Goal: Information Seeking & Learning: Learn about a topic

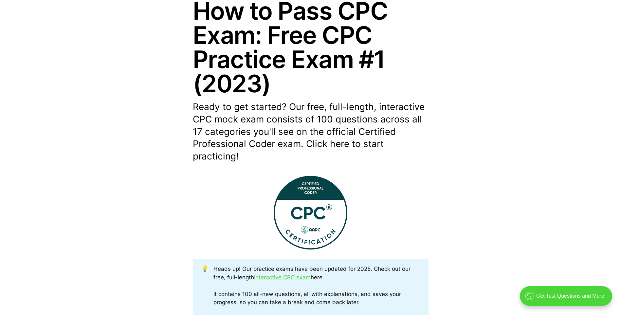
scroll to position [196, 0]
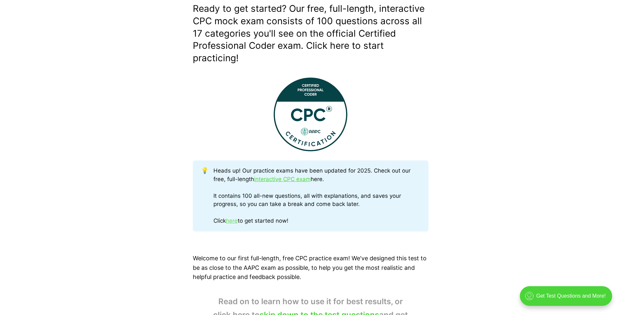
click at [230, 219] on link "here" at bounding box center [232, 220] width 12 height 7
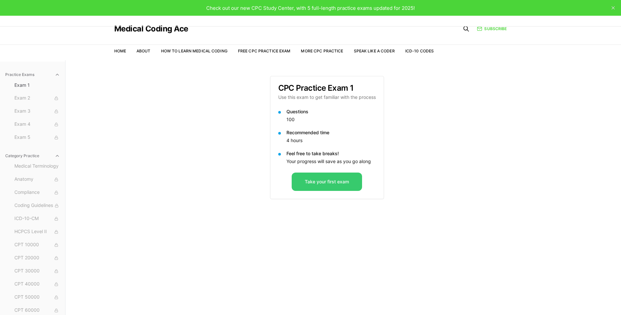
click at [308, 181] on button "Take your first exam" at bounding box center [327, 181] width 70 height 18
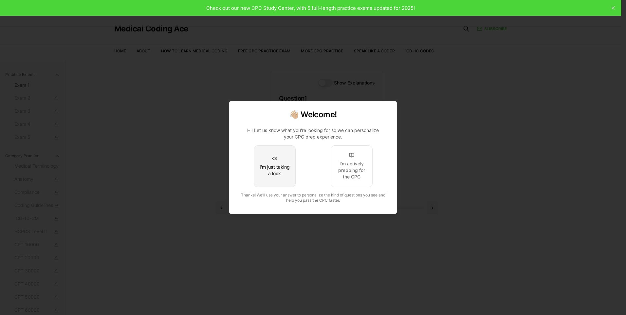
click at [270, 175] on div "I'm just taking a look" at bounding box center [274, 170] width 31 height 13
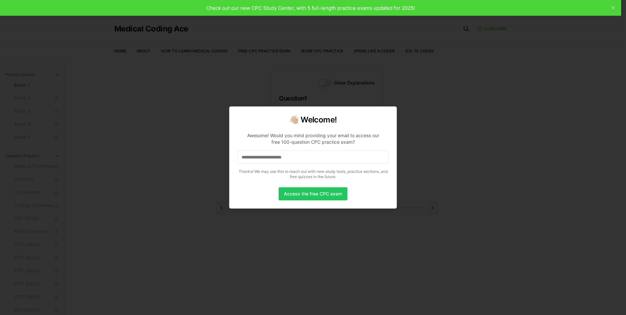
click at [259, 159] on input at bounding box center [312, 156] width 151 height 13
click at [306, 191] on button "Access the free CPC exam" at bounding box center [312, 193] width 69 height 13
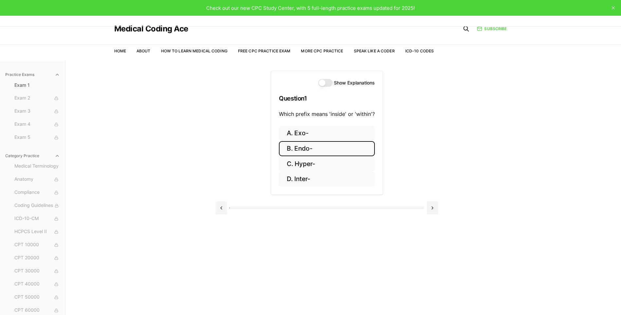
click at [291, 150] on button "B. Endo-" at bounding box center [327, 148] width 96 height 15
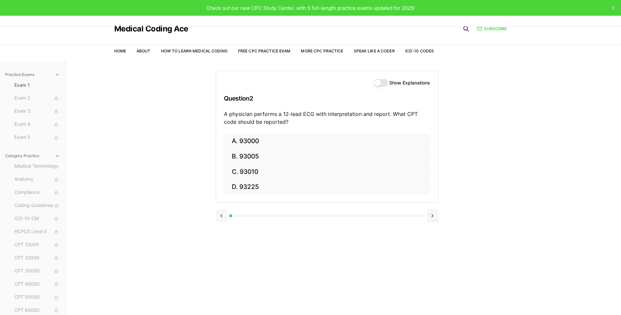
click at [221, 215] on button at bounding box center [221, 215] width 11 height 13
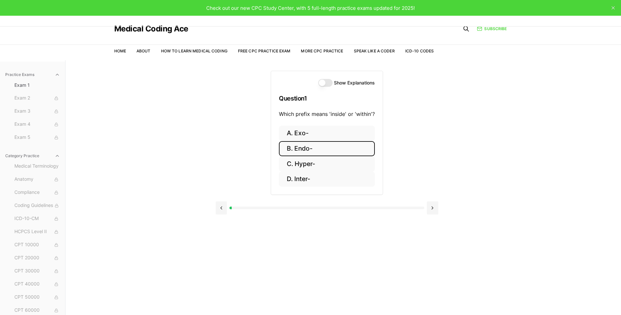
click at [325, 83] on button "Show Explanations" at bounding box center [325, 83] width 14 height 8
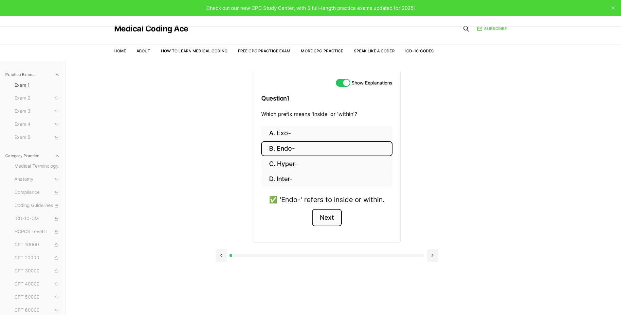
click at [328, 219] on button "Next" at bounding box center [327, 218] width 30 height 18
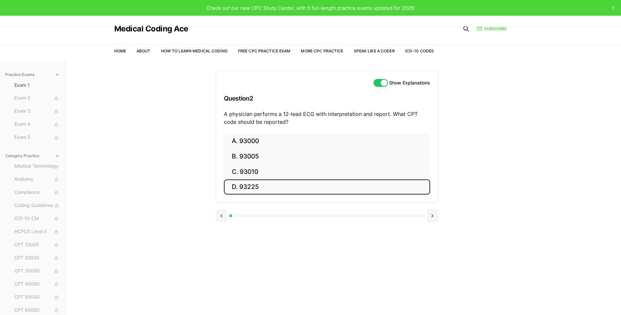
click at [247, 186] on button "D. 93225" at bounding box center [327, 186] width 206 height 15
click at [320, 224] on button "Next" at bounding box center [327, 226] width 30 height 18
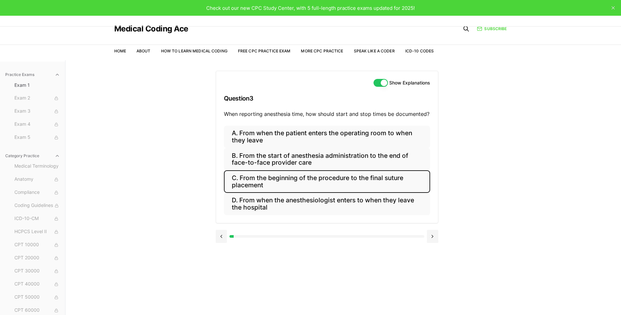
click at [260, 180] on button "C. From the beginning of the procedure to the final suture placement" at bounding box center [327, 181] width 206 height 22
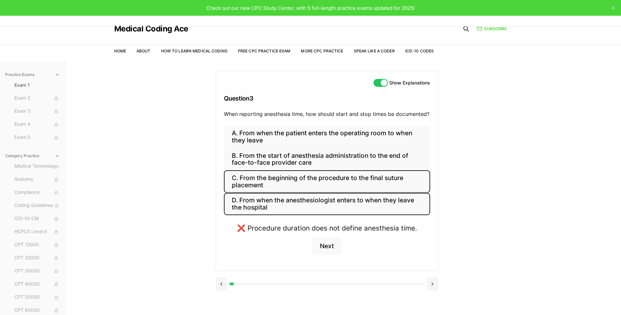
click at [250, 201] on button "D. From when the anesthesiologist enters to when they leave the hospital" at bounding box center [327, 204] width 206 height 22
